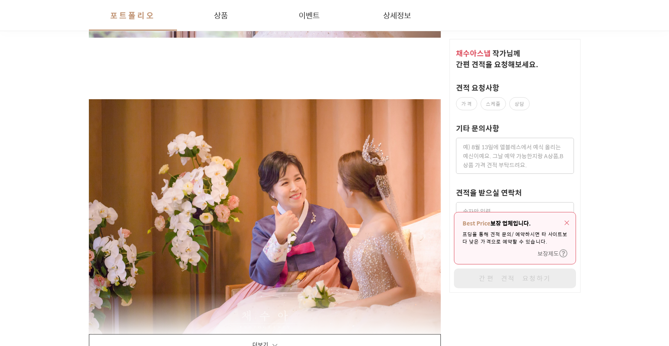
scroll to position [835, 0]
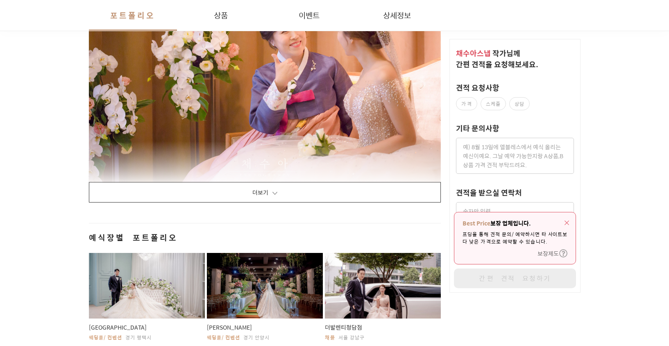
click at [242, 198] on button "더보기" at bounding box center [265, 192] width 353 height 20
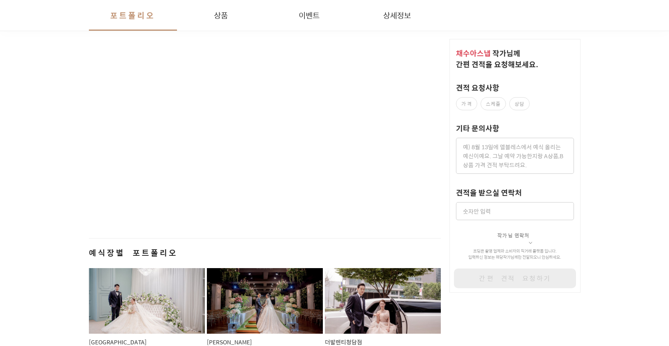
scroll to position [12811, 0]
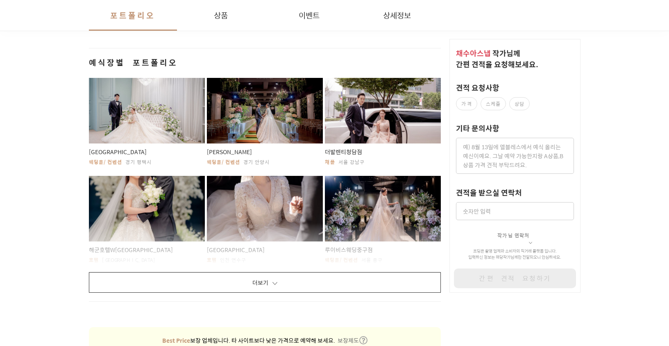
click at [272, 288] on button "더보기" at bounding box center [265, 282] width 353 height 20
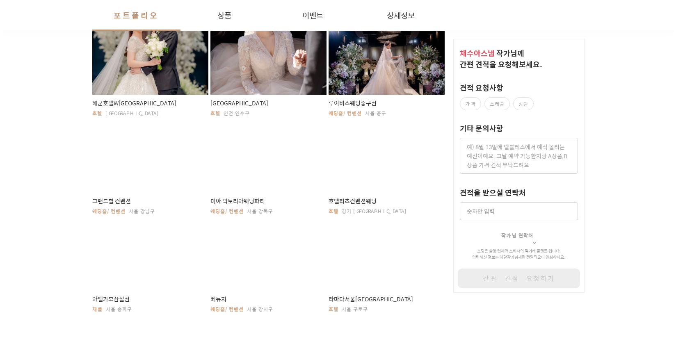
scroll to position [12930, 0]
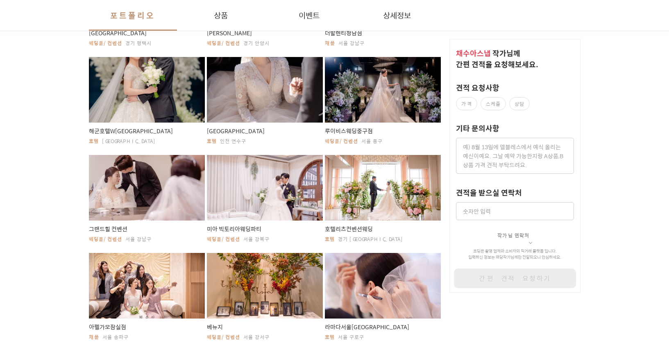
click at [356, 132] on span "루이비스웨딩중구점" at bounding box center [383, 131] width 116 height 8
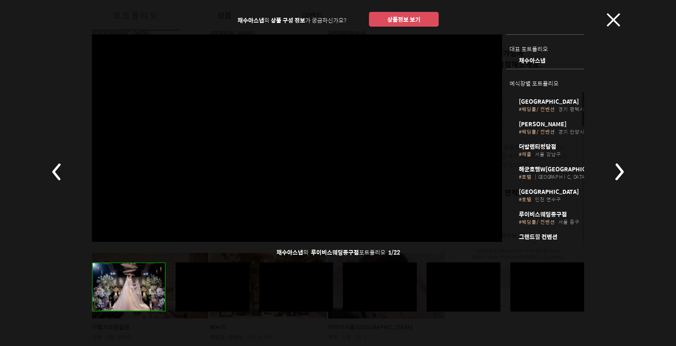
click at [329, 148] on div at bounding box center [297, 137] width 410 height 207
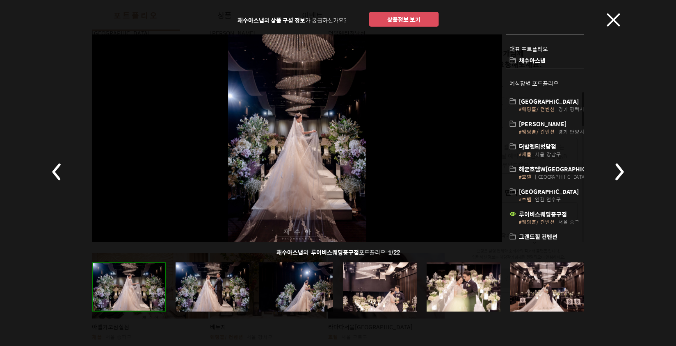
click at [615, 169] on rect at bounding box center [618, 171] width 29 height 29
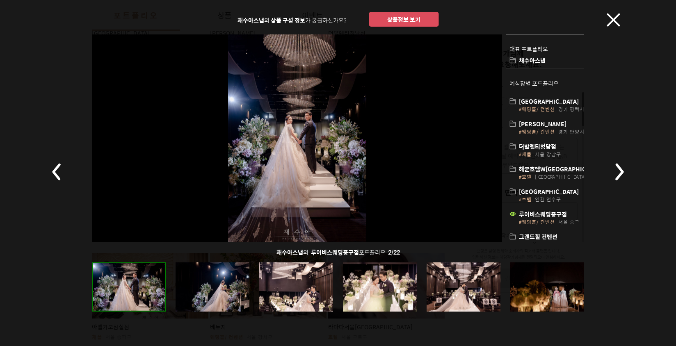
click at [616, 170] on rect at bounding box center [618, 171] width 29 height 29
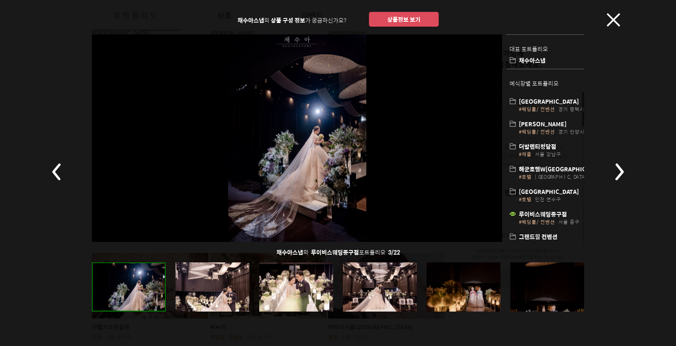
click at [616, 169] on rect at bounding box center [618, 171] width 29 height 29
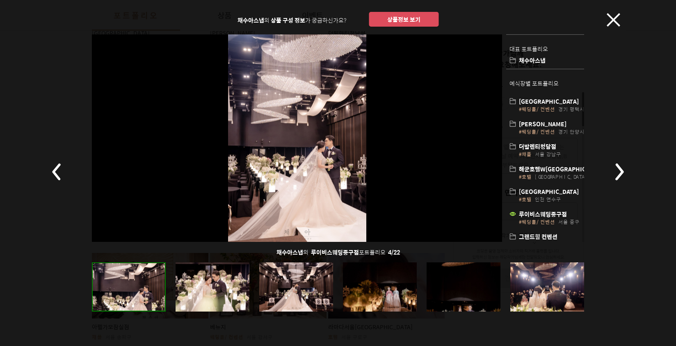
click at [616, 169] on rect at bounding box center [618, 171] width 29 height 29
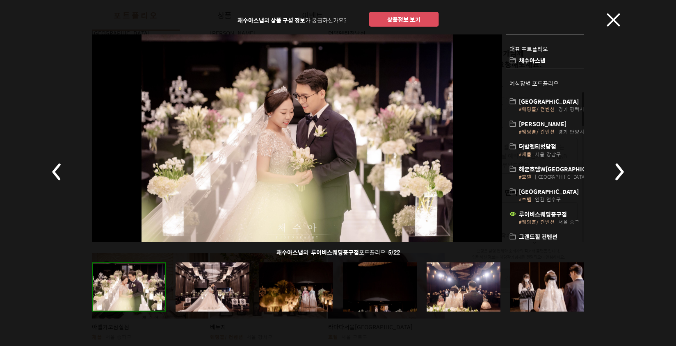
click at [616, 169] on rect at bounding box center [618, 171] width 29 height 29
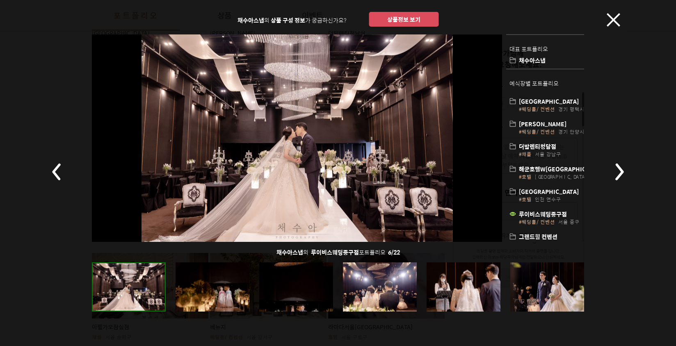
click at [616, 169] on rect at bounding box center [618, 171] width 29 height 29
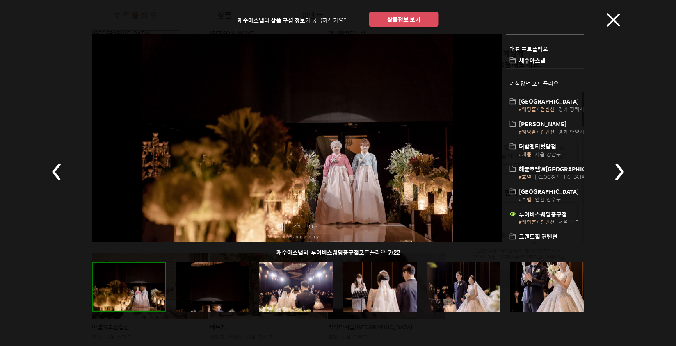
click at [616, 169] on rect at bounding box center [618, 171] width 29 height 29
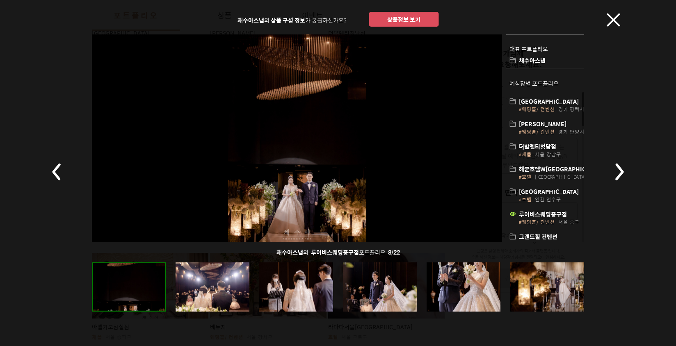
click at [616, 169] on rect at bounding box center [618, 171] width 29 height 29
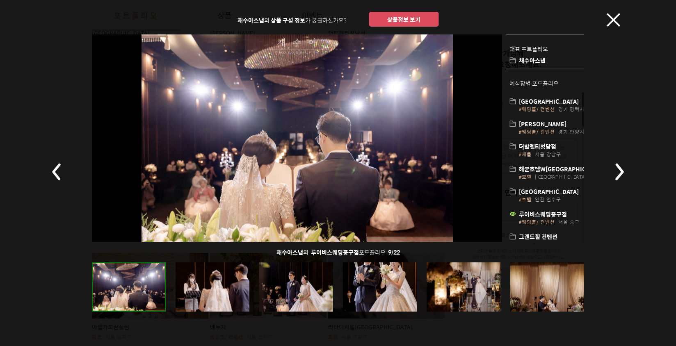
click at [616, 169] on rect at bounding box center [618, 171] width 29 height 29
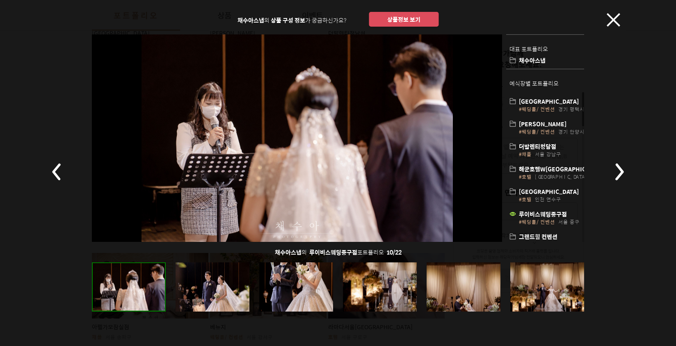
click at [616, 169] on rect at bounding box center [618, 171] width 29 height 29
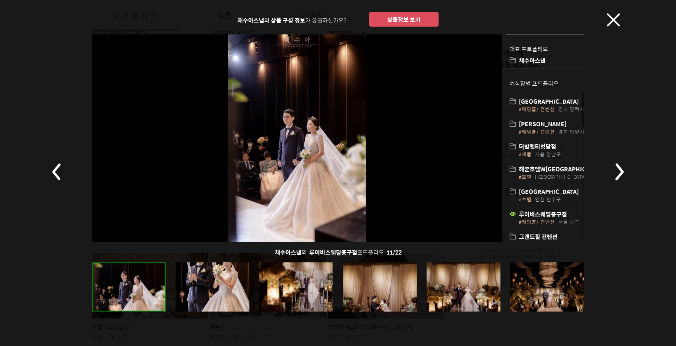
click at [615, 169] on rect at bounding box center [618, 171] width 29 height 29
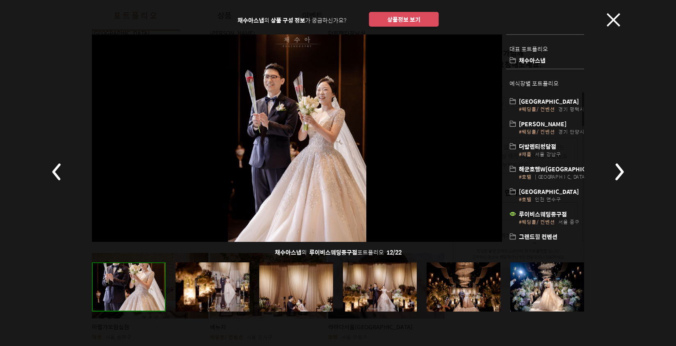
click at [615, 169] on rect at bounding box center [618, 171] width 29 height 29
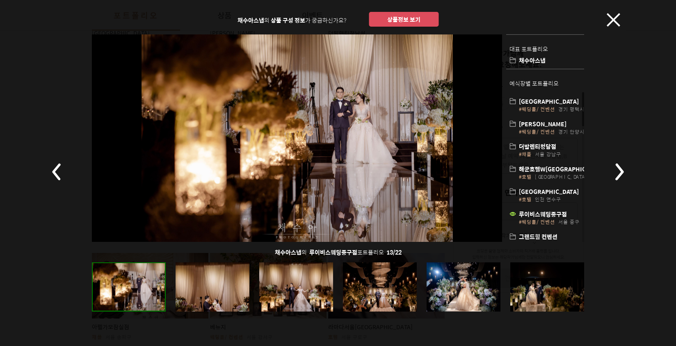
click at [59, 173] on rect at bounding box center [57, 171] width 29 height 29
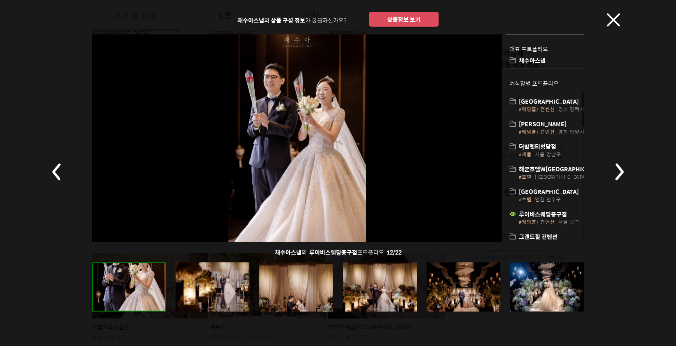
click at [59, 173] on rect at bounding box center [57, 171] width 29 height 29
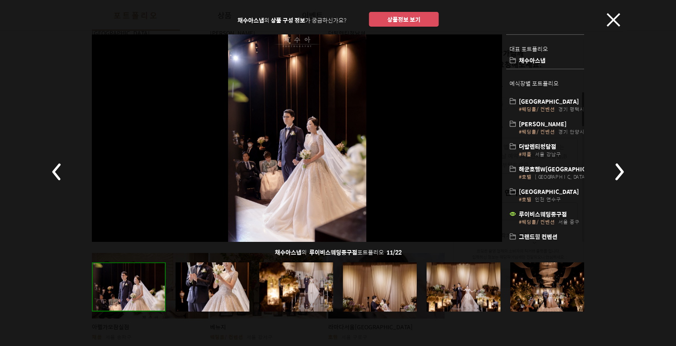
click at [59, 173] on rect at bounding box center [57, 171] width 29 height 29
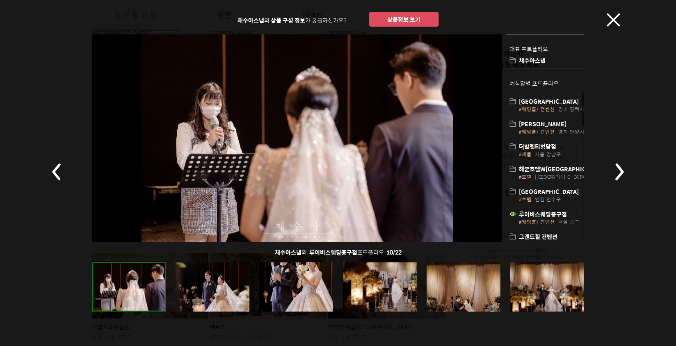
click at [59, 173] on rect at bounding box center [57, 171] width 29 height 29
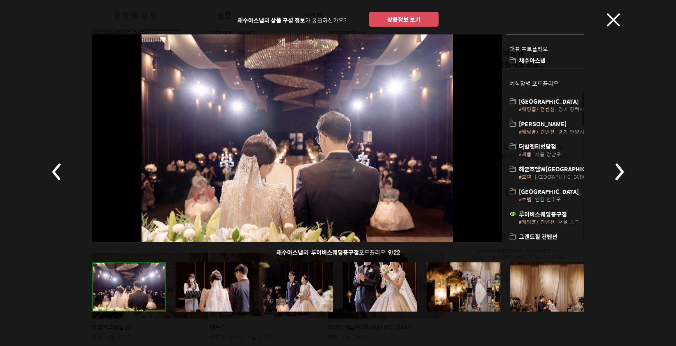
click at [59, 173] on rect at bounding box center [57, 171] width 29 height 29
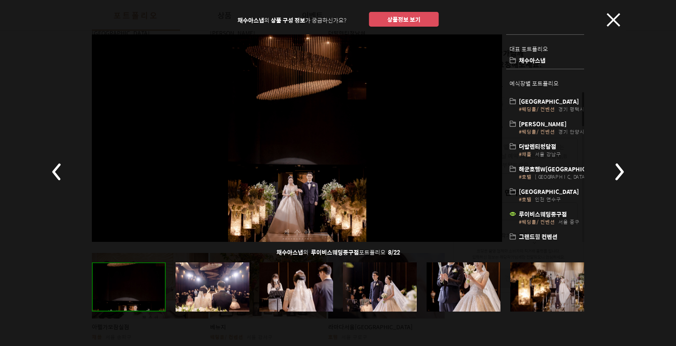
click at [61, 180] on rect at bounding box center [57, 171] width 29 height 29
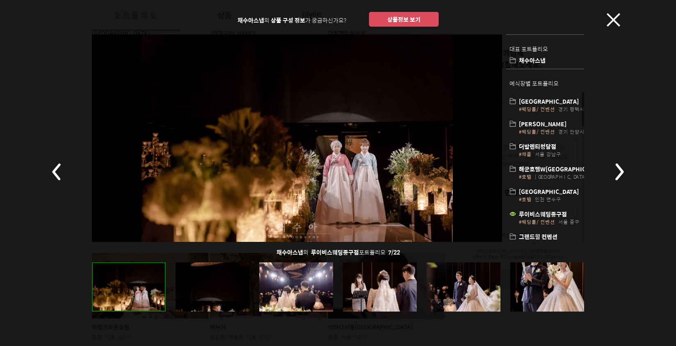
click at [60, 180] on rect at bounding box center [57, 171] width 29 height 29
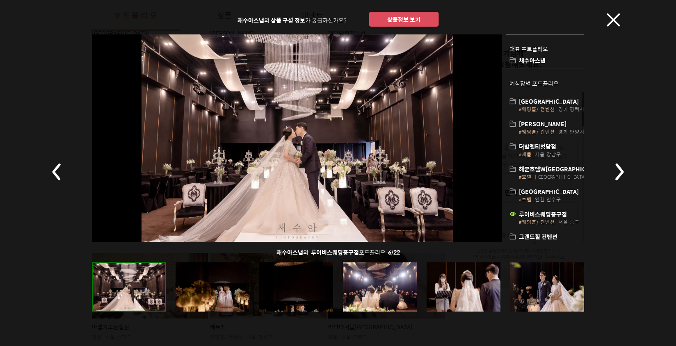
click at [60, 180] on rect at bounding box center [57, 171] width 29 height 29
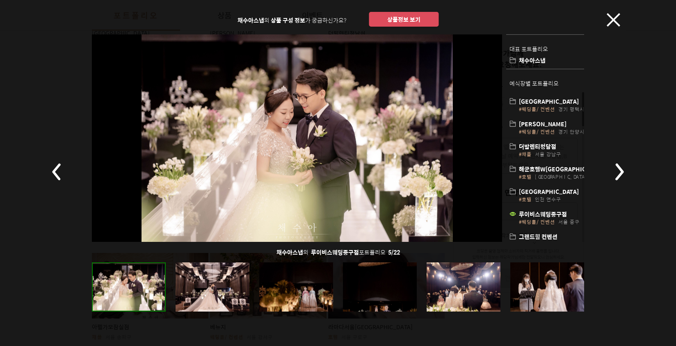
click at [60, 180] on rect at bounding box center [57, 171] width 29 height 29
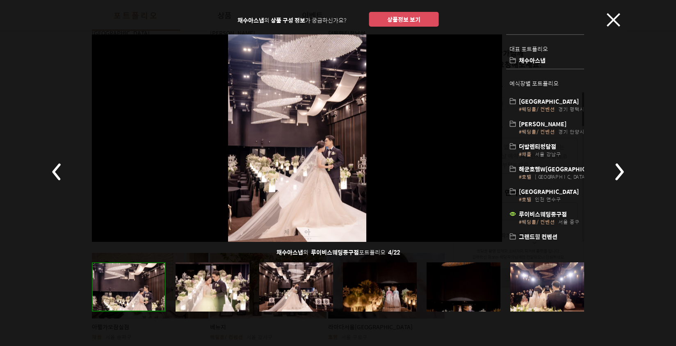
click at [60, 180] on rect at bounding box center [57, 171] width 29 height 29
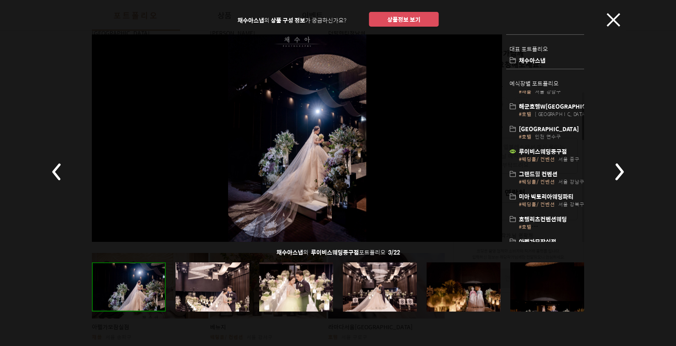
click at [610, 164] on rect at bounding box center [618, 171] width 29 height 29
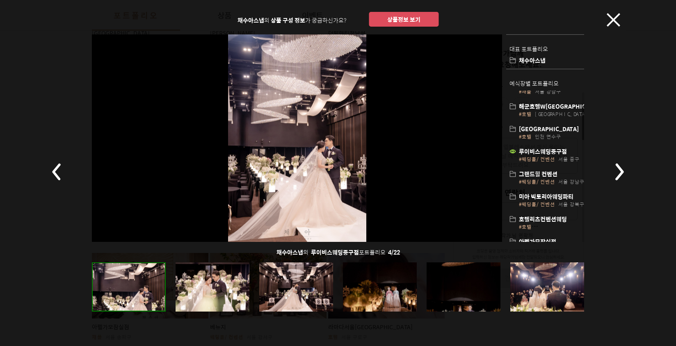
click at [614, 167] on rect at bounding box center [618, 171] width 29 height 29
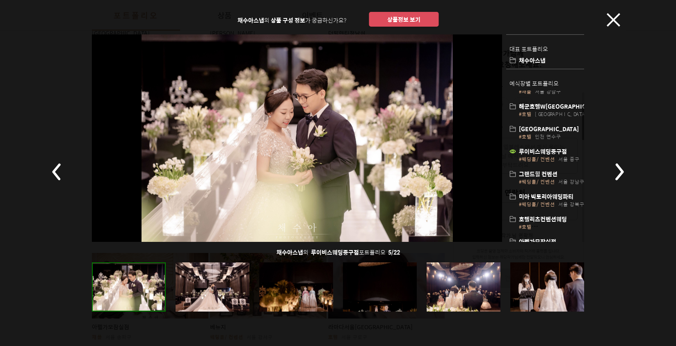
click at [614, 167] on rect at bounding box center [618, 171] width 29 height 29
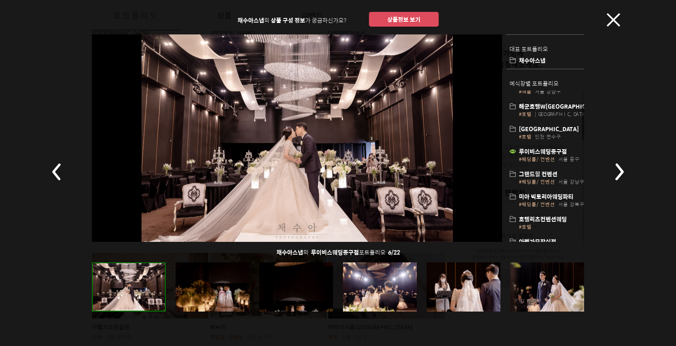
click at [614, 167] on rect at bounding box center [618, 171] width 29 height 29
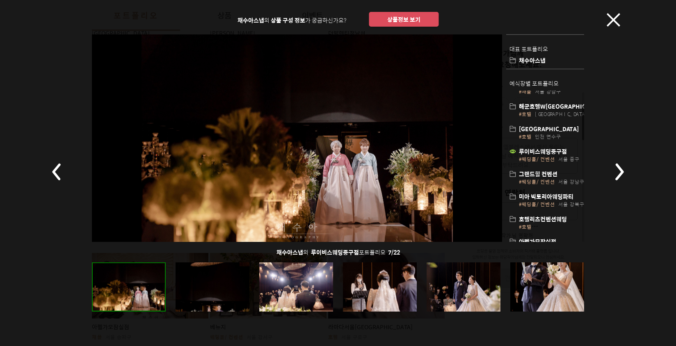
click at [614, 167] on rect at bounding box center [618, 171] width 29 height 29
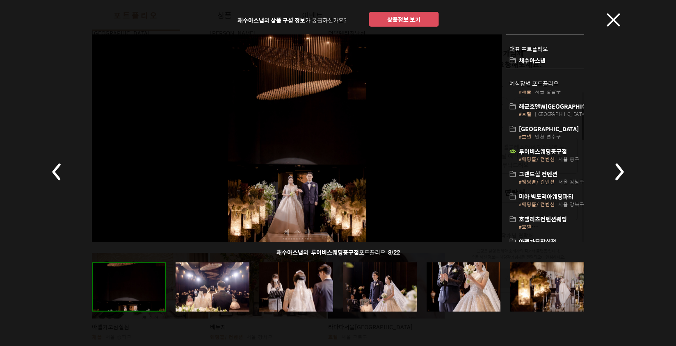
click at [614, 167] on rect at bounding box center [618, 171] width 29 height 29
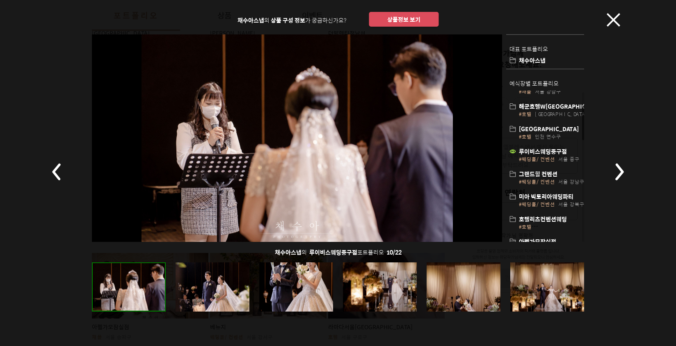
click at [614, 167] on rect at bounding box center [618, 171] width 29 height 29
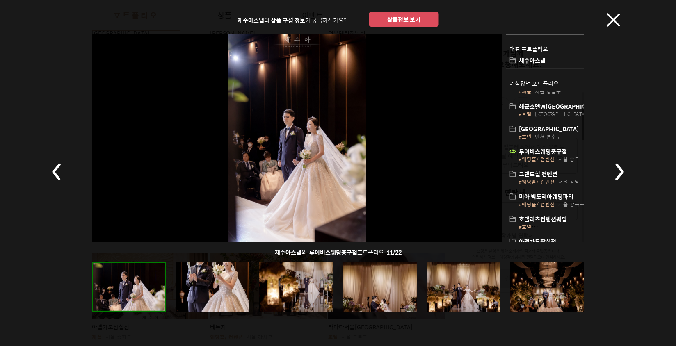
click at [614, 167] on rect at bounding box center [618, 171] width 29 height 29
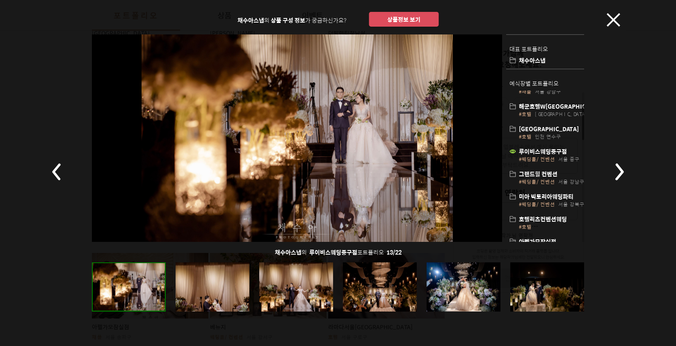
click at [614, 167] on rect at bounding box center [618, 171] width 29 height 29
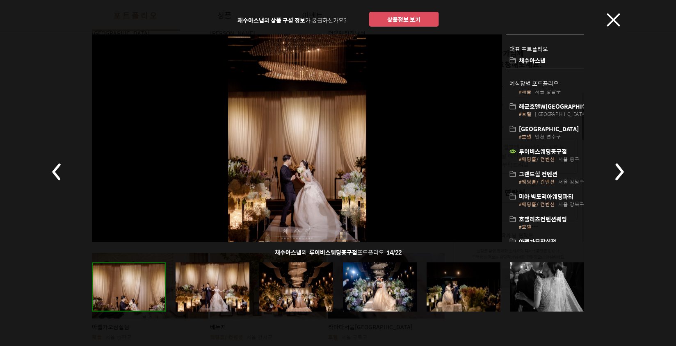
click at [614, 167] on rect at bounding box center [618, 171] width 29 height 29
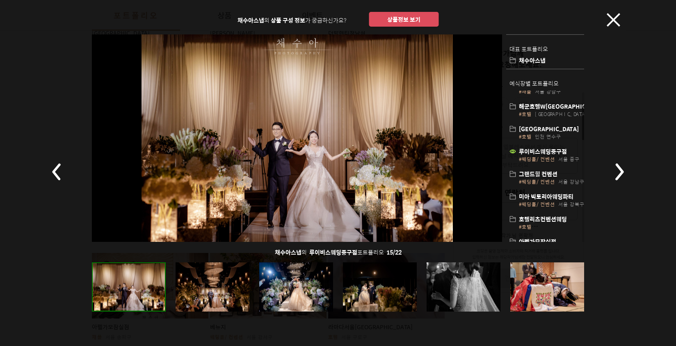
click at [614, 167] on rect at bounding box center [618, 171] width 29 height 29
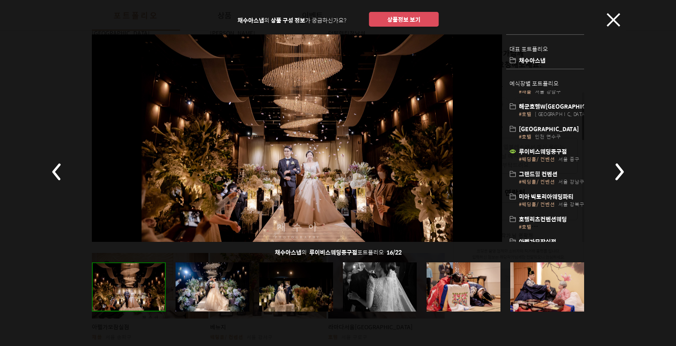
click at [623, 174] on rect at bounding box center [618, 171] width 29 height 29
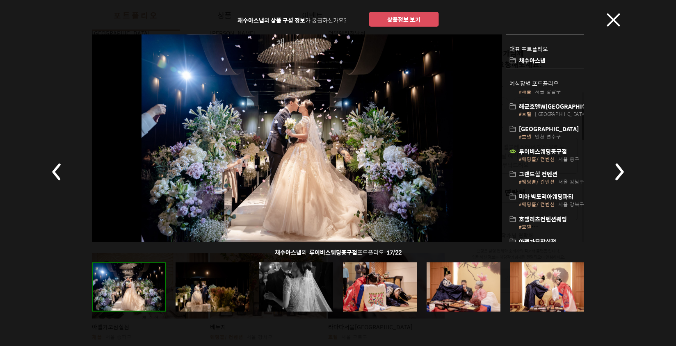
click at [614, 171] on rect at bounding box center [618, 171] width 29 height 29
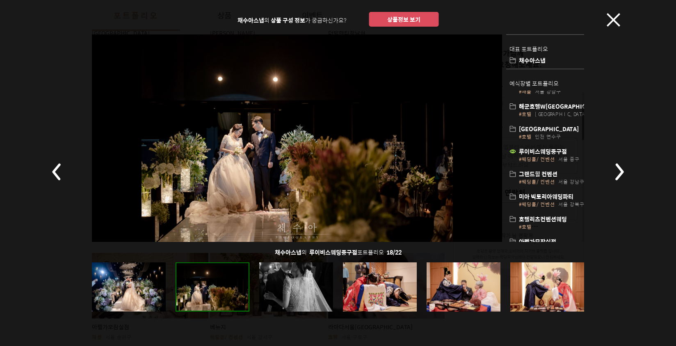
click at [551, 176] on h1 "그랜드힐 컨벤션" at bounding box center [558, 174] width 78 height 8
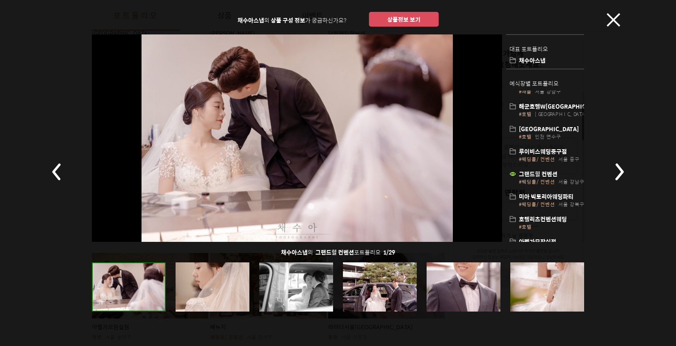
click at [618, 167] on icon at bounding box center [619, 172] width 9 height 17
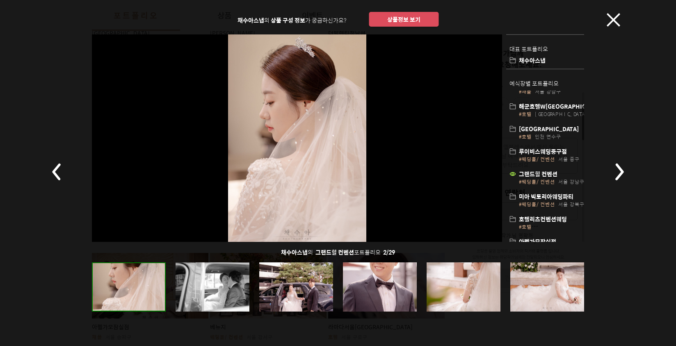
click at [616, 167] on rect at bounding box center [618, 171] width 29 height 29
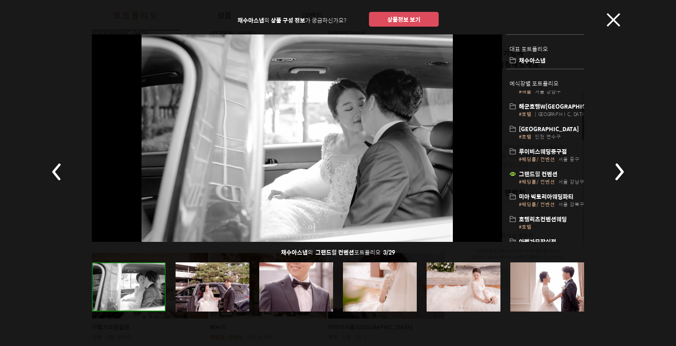
click at [616, 167] on rect at bounding box center [618, 171] width 29 height 29
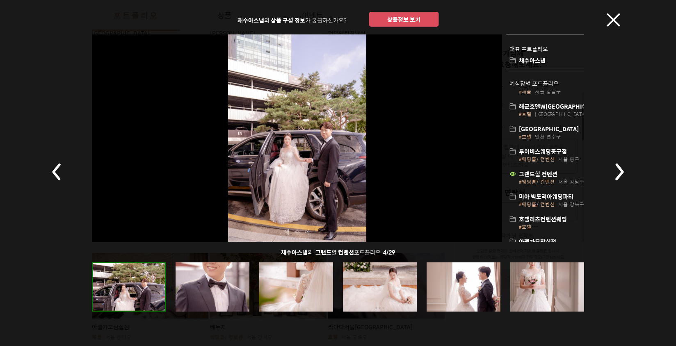
click at [616, 167] on rect at bounding box center [618, 171] width 29 height 29
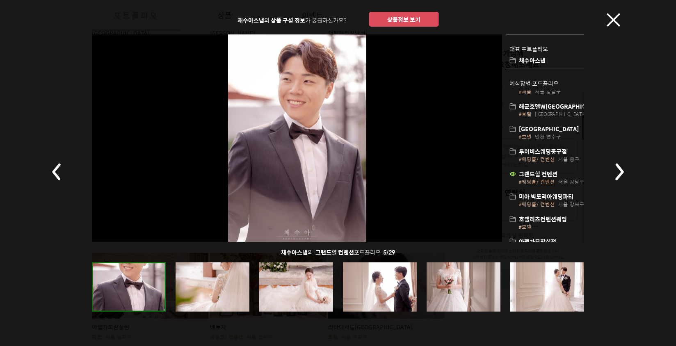
click at [616, 167] on rect at bounding box center [618, 171] width 29 height 29
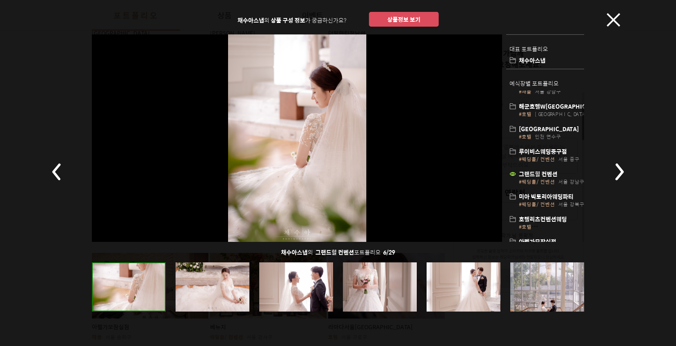
click at [616, 166] on rect at bounding box center [618, 171] width 29 height 29
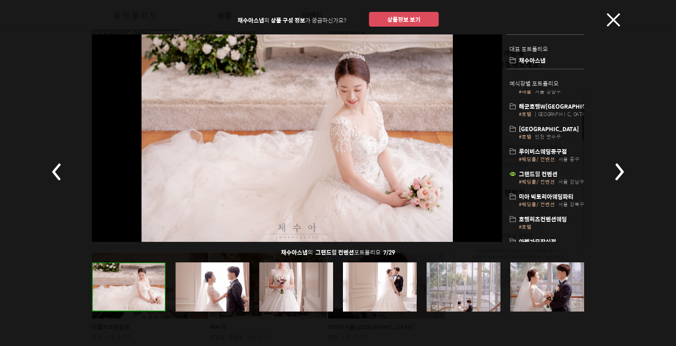
click at [616, 166] on rect at bounding box center [618, 171] width 29 height 29
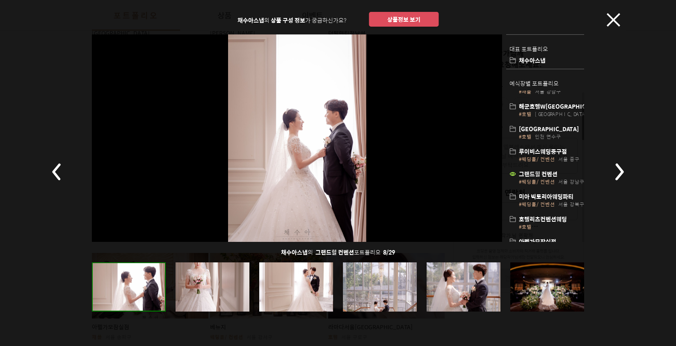
click at [616, 166] on rect at bounding box center [618, 171] width 29 height 29
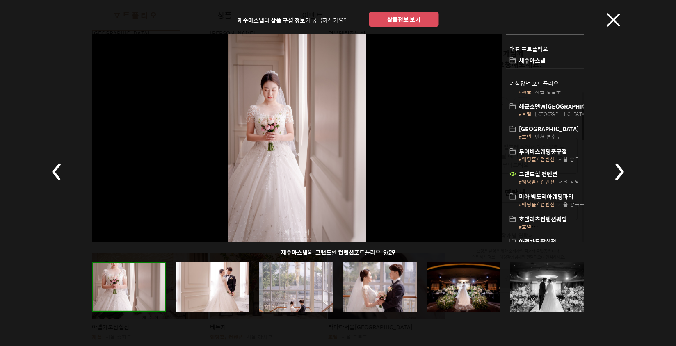
click at [616, 166] on rect at bounding box center [618, 171] width 29 height 29
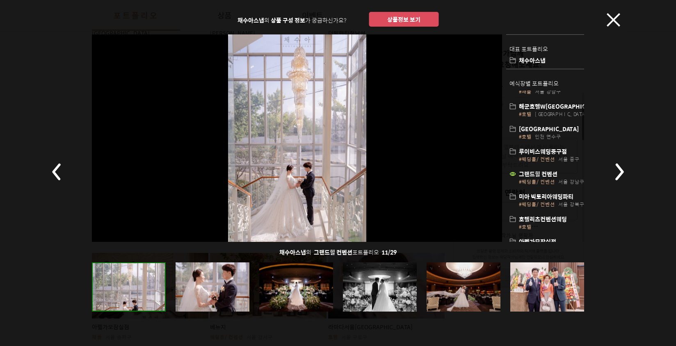
click at [616, 166] on rect at bounding box center [618, 171] width 29 height 29
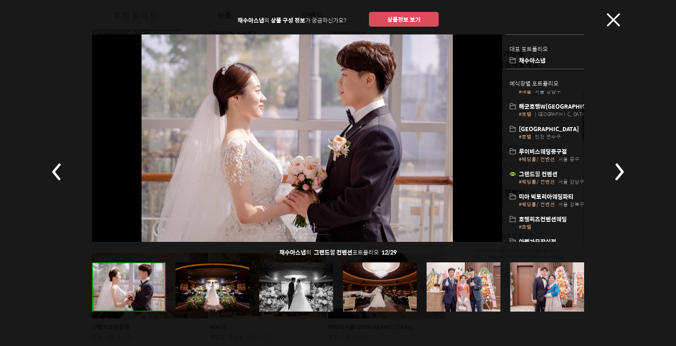
click at [616, 166] on rect at bounding box center [618, 171] width 29 height 29
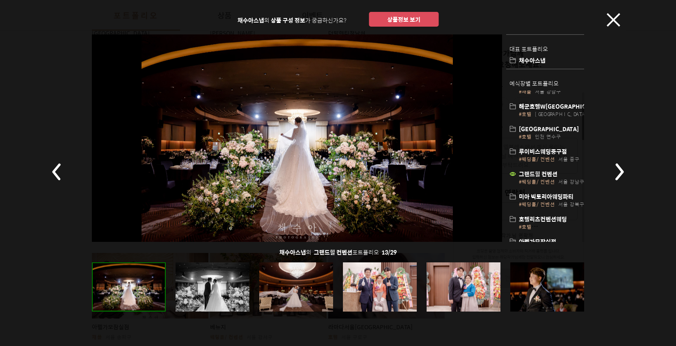
click at [616, 166] on rect at bounding box center [618, 171] width 29 height 29
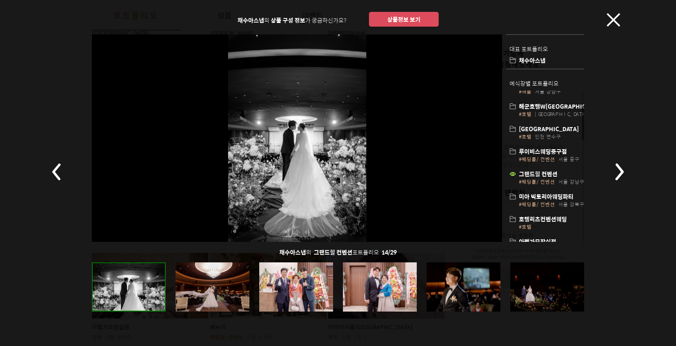
click at [616, 166] on rect at bounding box center [618, 171] width 29 height 29
